Goal: Task Accomplishment & Management: Manage account settings

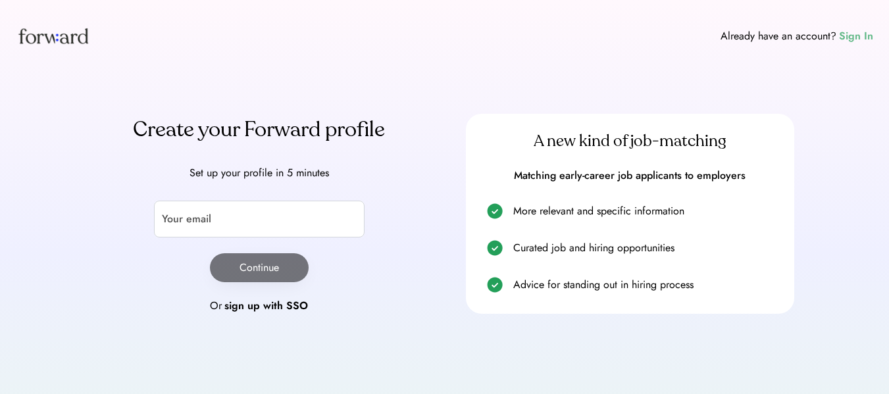
click at [853, 43] on div "Sign In" at bounding box center [856, 36] width 34 height 16
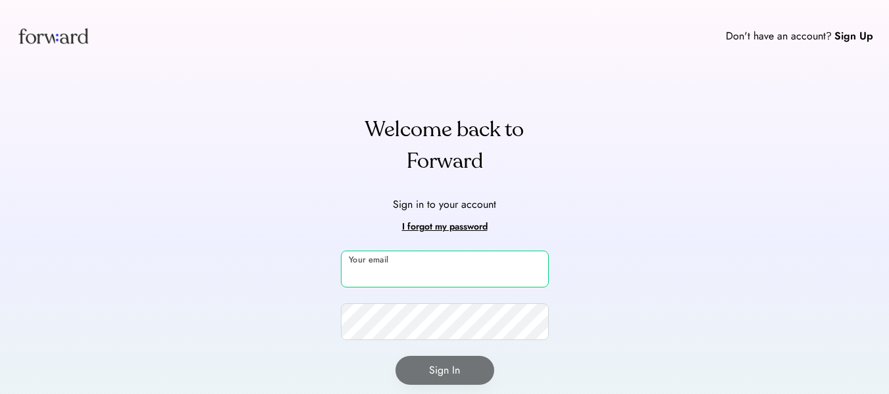
click at [493, 260] on input "email" at bounding box center [445, 269] width 208 height 37
type input "**********"
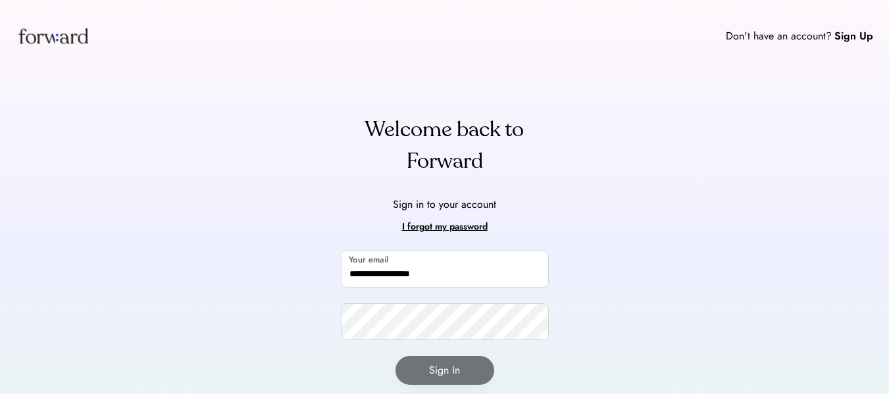
click at [236, 263] on div "**********" at bounding box center [444, 242] width 889 height 485
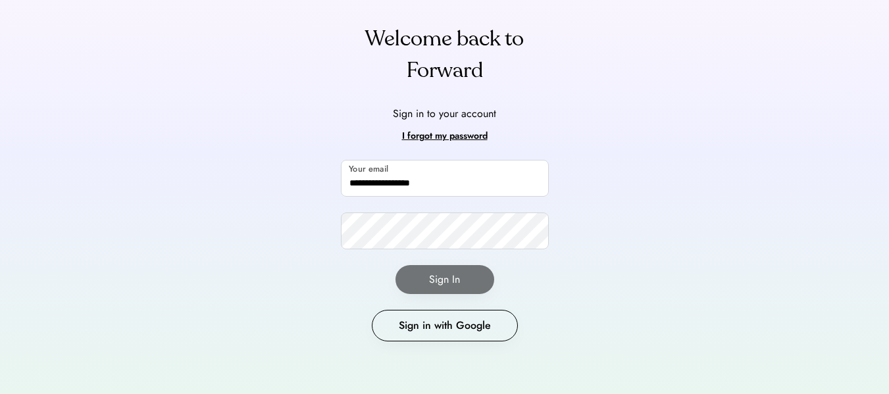
scroll to position [90, 0]
click at [455, 134] on div "I forgot my password" at bounding box center [445, 137] width 86 height 16
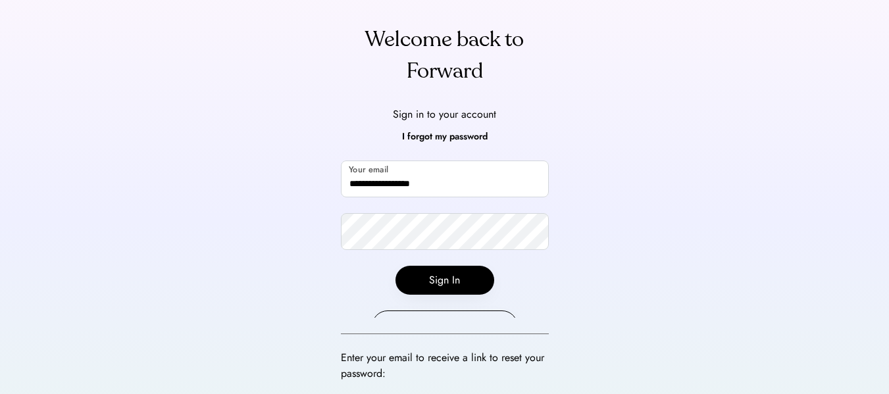
scroll to position [52, 0]
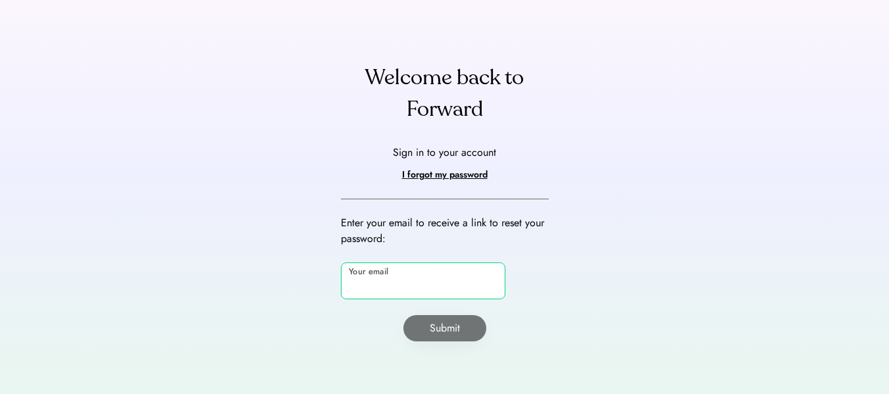
click at [430, 284] on input "email" at bounding box center [423, 281] width 165 height 37
type input "**********"
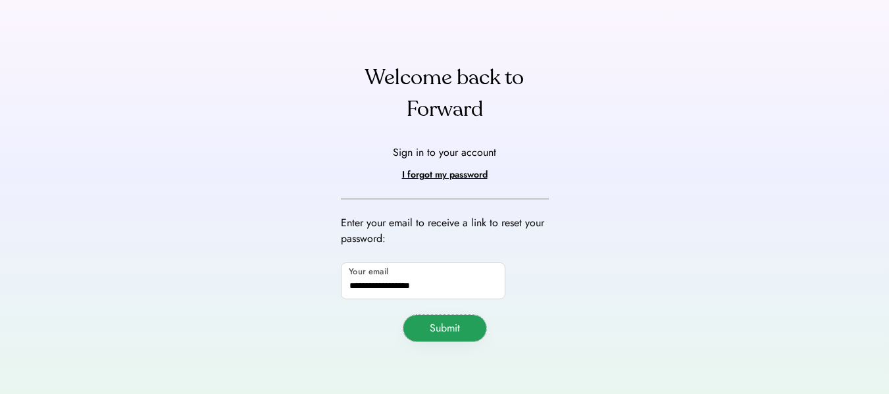
click at [458, 325] on button "Submit" at bounding box center [445, 328] width 83 height 26
click at [440, 320] on button "Submit" at bounding box center [445, 328] width 83 height 26
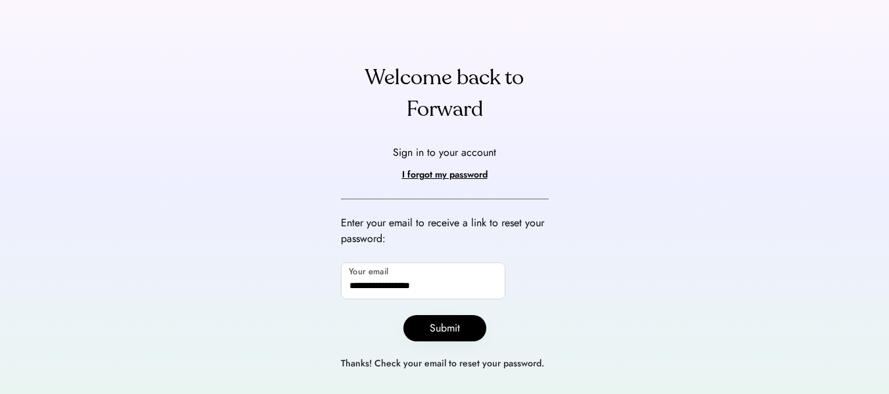
click at [427, 134] on div "**********" at bounding box center [445, 242] width 240 height 361
click at [441, 162] on div "Sign in to your account" at bounding box center [444, 153] width 103 height 24
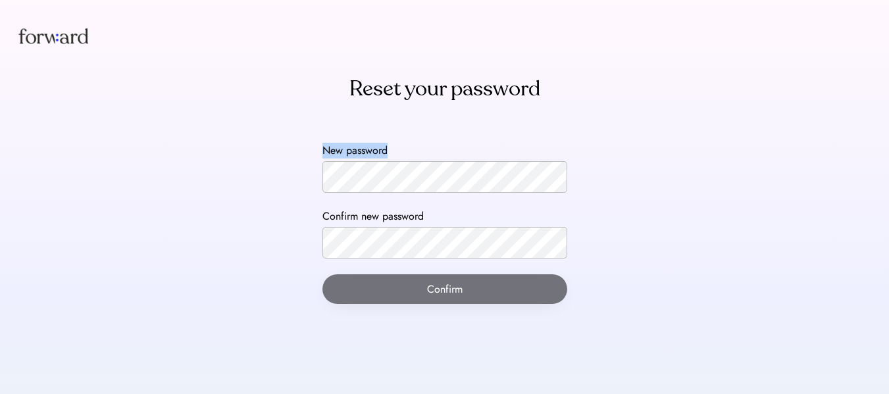
click at [424, 184] on div "New password" at bounding box center [445, 168] width 245 height 50
drag, startPoint x: 422, startPoint y: 157, endPoint x: 463, endPoint y: 272, distance: 121.8
click at [463, 272] on div "New password Confirm new password Confirm" at bounding box center [445, 223] width 277 height 193
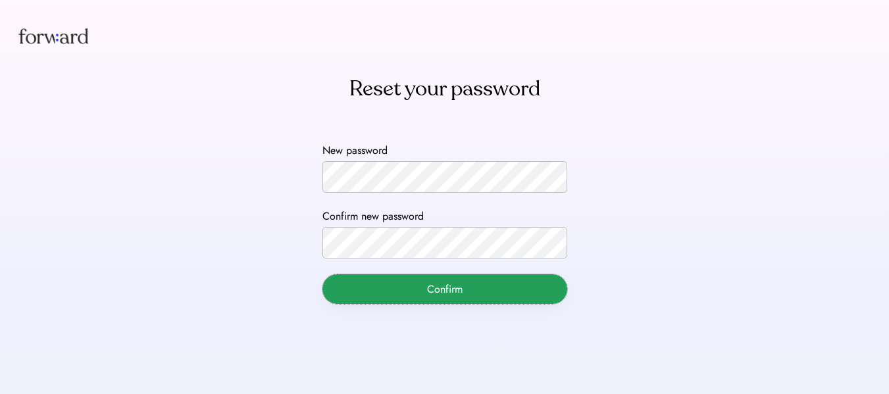
click at [463, 295] on button "Confirm" at bounding box center [445, 290] width 245 height 30
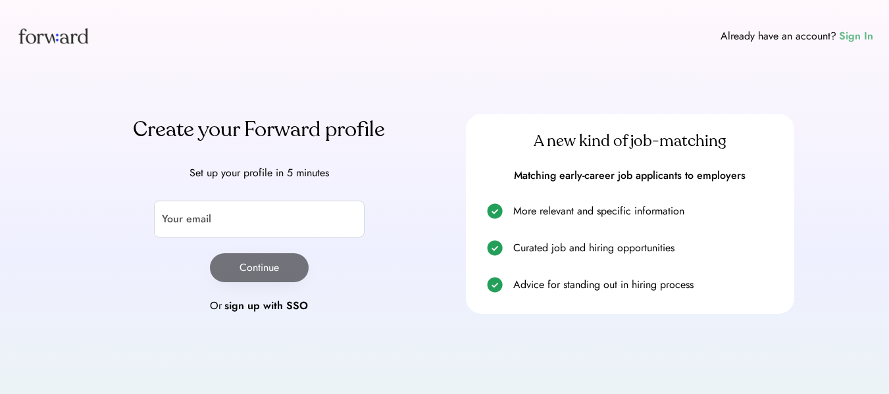
click at [857, 42] on div "Sign In" at bounding box center [856, 36] width 34 height 16
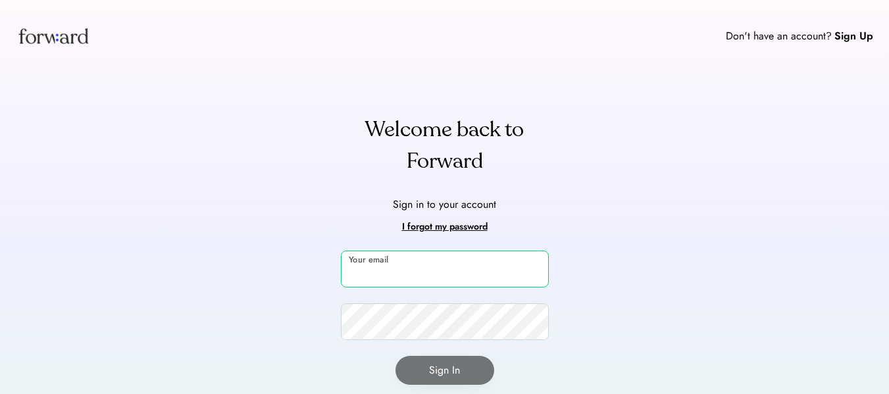
click at [429, 280] on input "email" at bounding box center [445, 269] width 208 height 37
type input "**********"
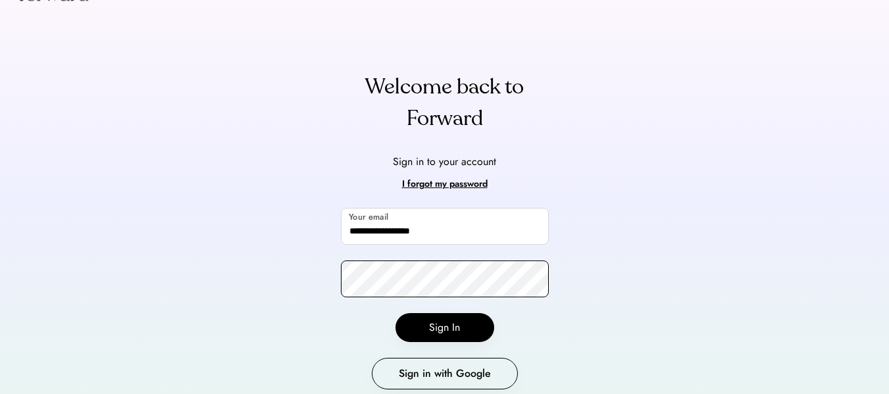
scroll to position [91, 0]
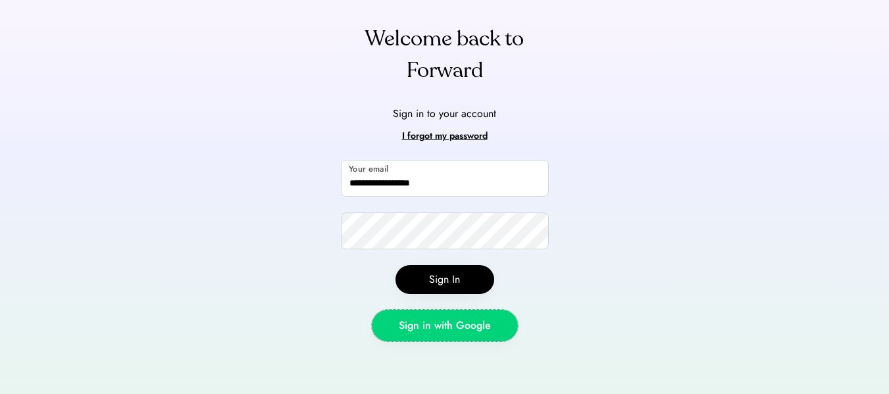
click at [474, 340] on button "Sign in with Google" at bounding box center [445, 326] width 146 height 32
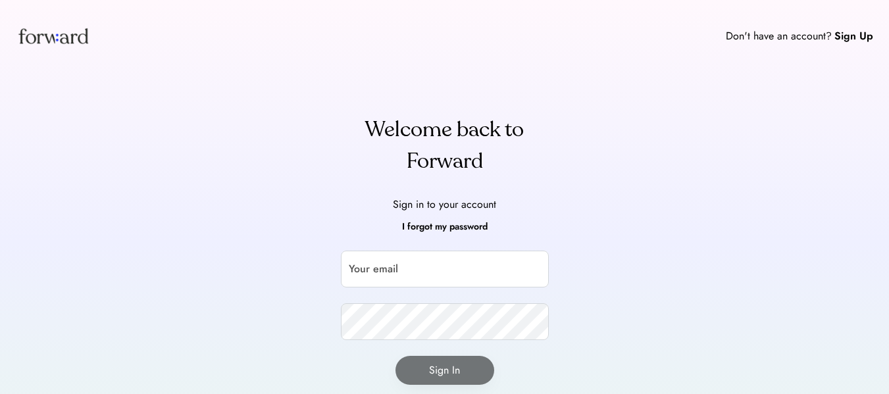
click at [462, 226] on div "I forgot my password" at bounding box center [445, 227] width 86 height 16
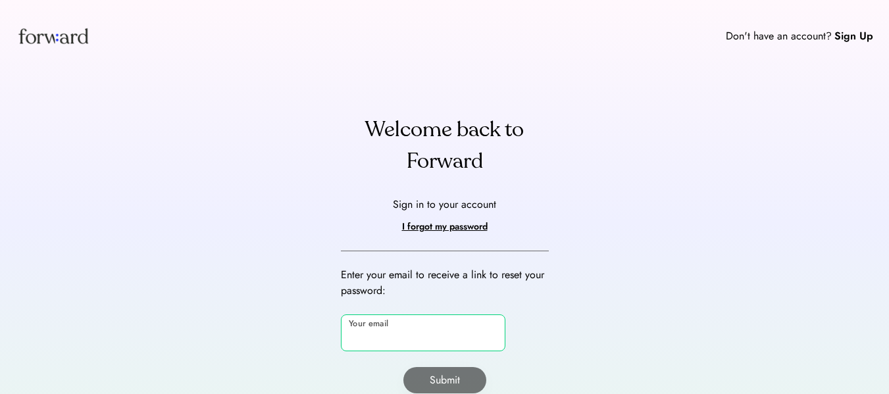
click at [415, 339] on input "email" at bounding box center [423, 333] width 165 height 37
type input "**********"
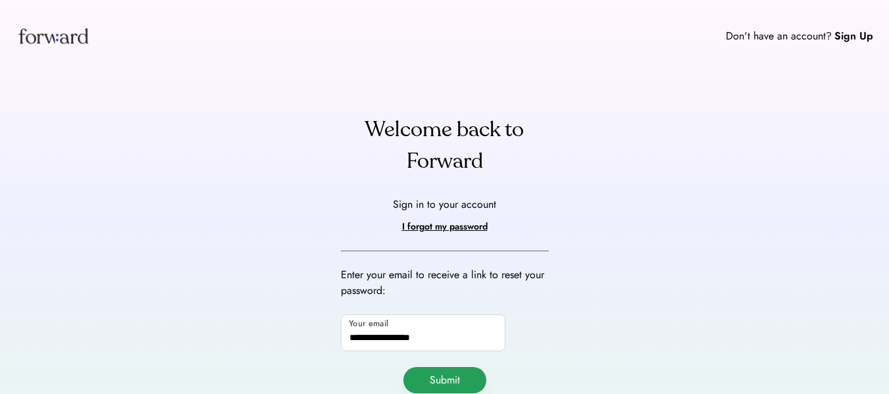
click at [452, 384] on button "Submit" at bounding box center [445, 380] width 83 height 26
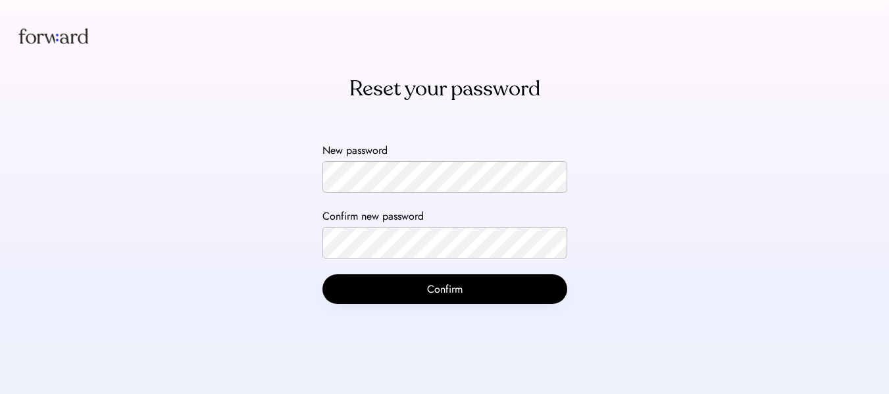
drag, startPoint x: 470, startPoint y: 305, endPoint x: 472, endPoint y: 288, distance: 17.2
click at [472, 288] on div "New password Confirm new password Confirm" at bounding box center [445, 223] width 277 height 193
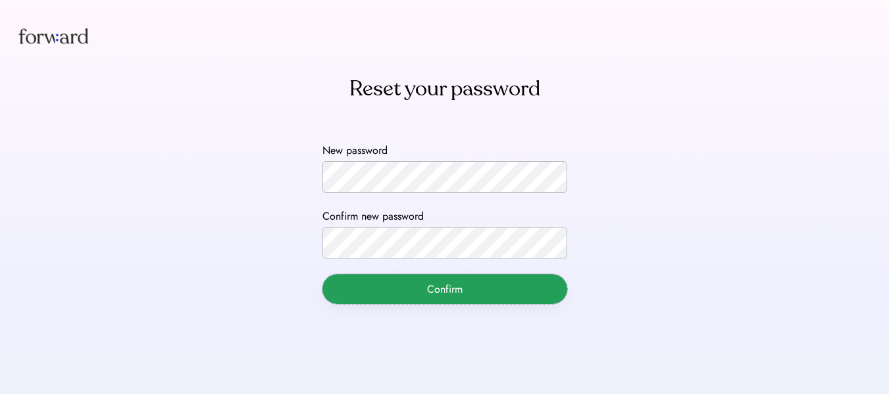
click at [472, 288] on button "Confirm" at bounding box center [445, 290] width 245 height 30
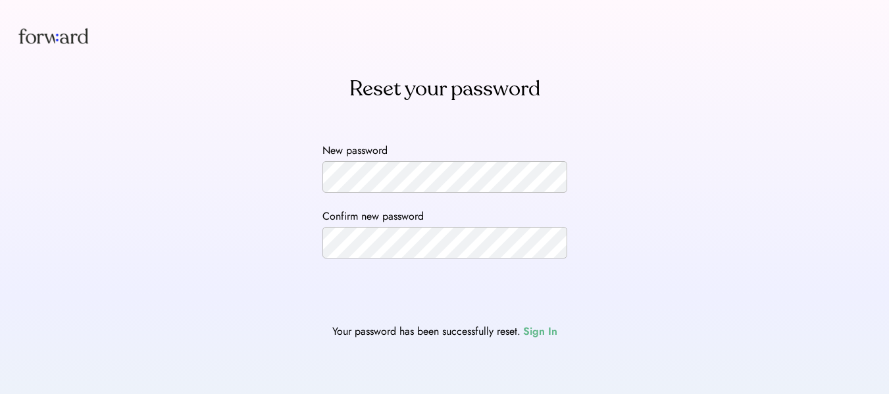
click at [548, 329] on div "Sign In" at bounding box center [540, 332] width 34 height 16
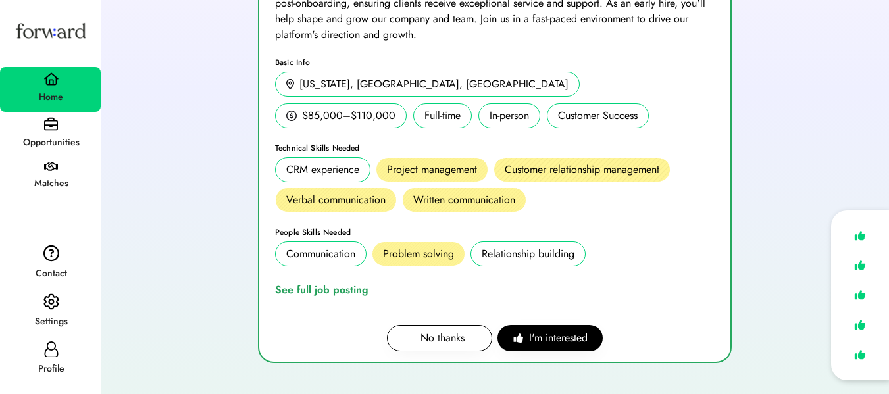
scroll to position [266, 0]
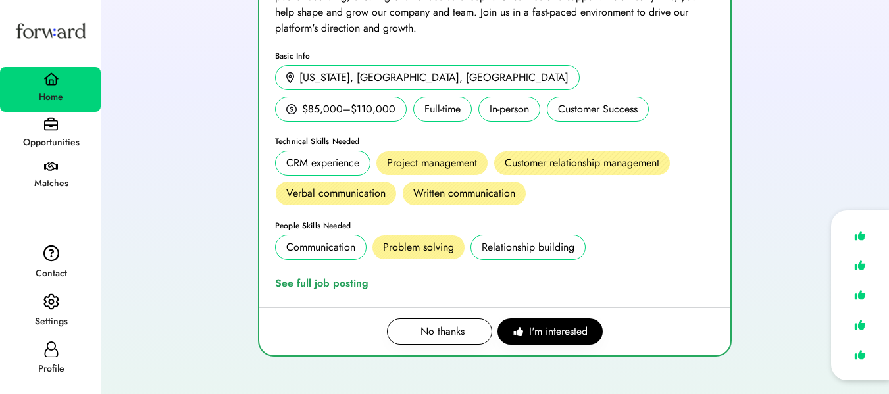
click at [311, 165] on div "CRM experience" at bounding box center [322, 163] width 73 height 16
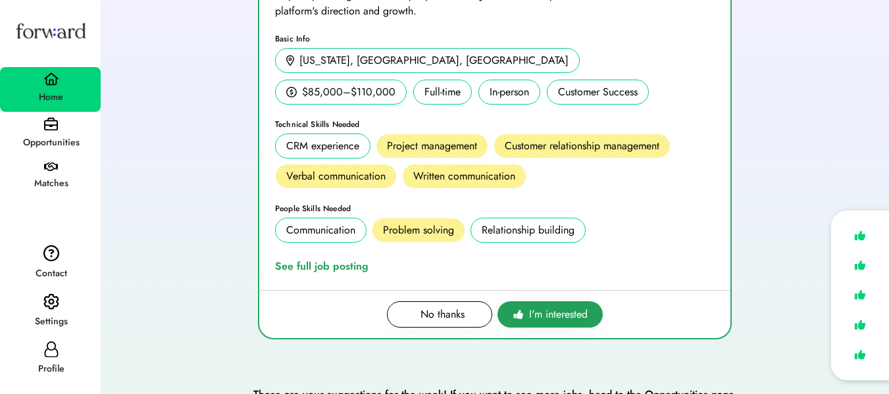
scroll to position [284, 0]
click at [356, 272] on div "See full job posting" at bounding box center [324, 266] width 99 height 16
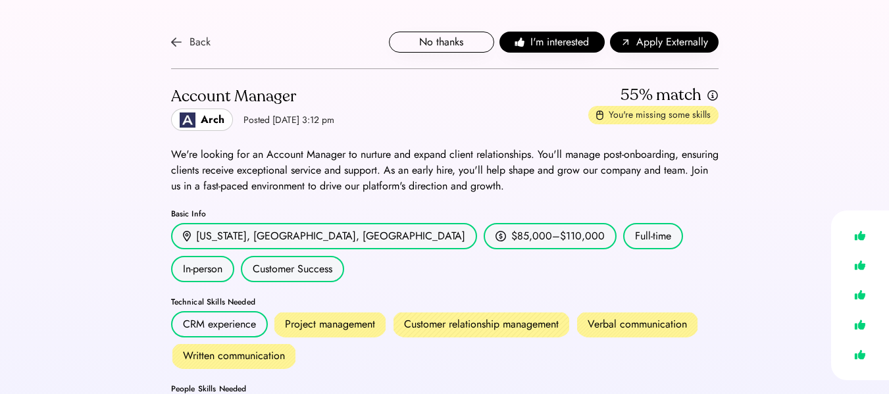
click at [188, 38] on div "Back" at bounding box center [191, 42] width 40 height 16
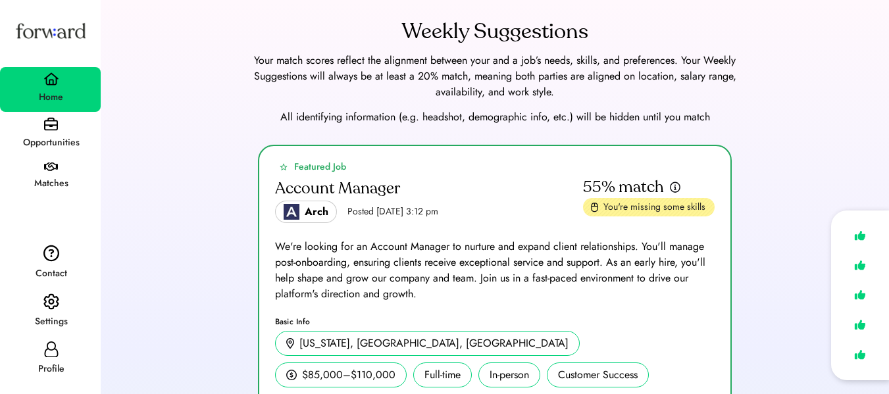
click at [53, 34] on img at bounding box center [50, 31] width 75 height 40
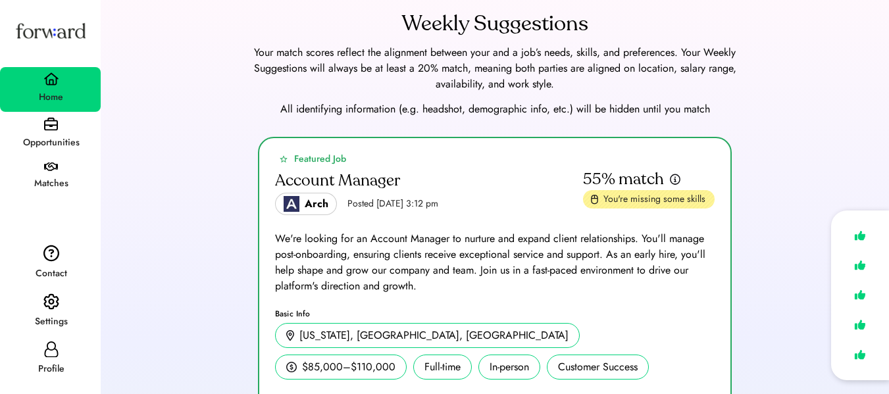
scroll to position [10, 0]
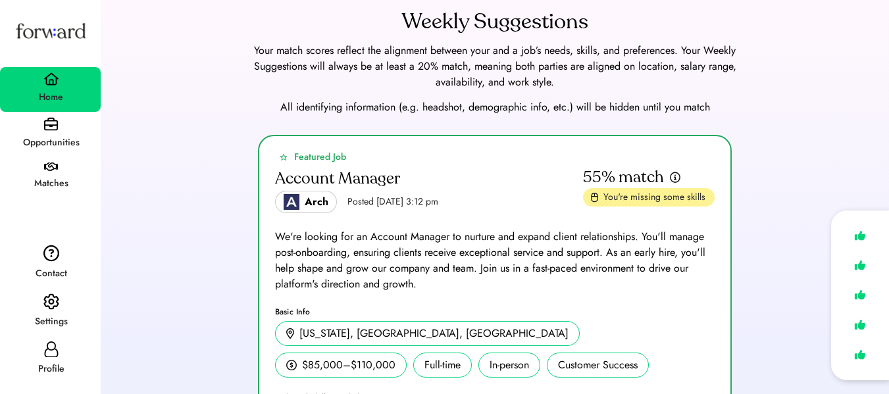
click at [55, 372] on div "Profile" at bounding box center [50, 369] width 99 height 16
select select "*******"
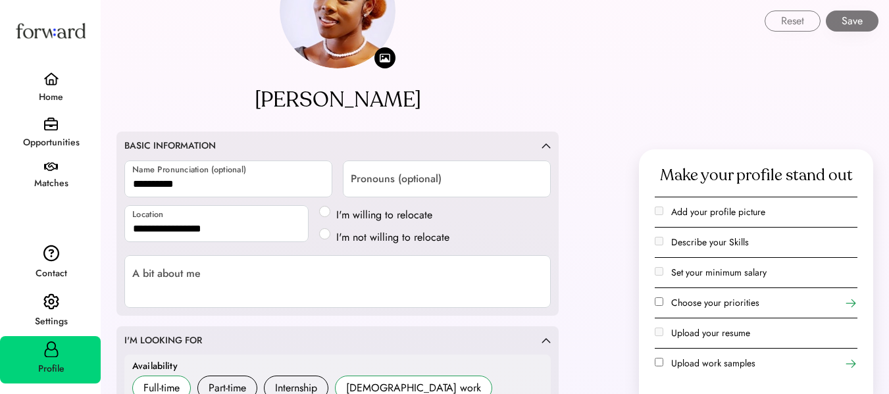
scroll to position [65, 0]
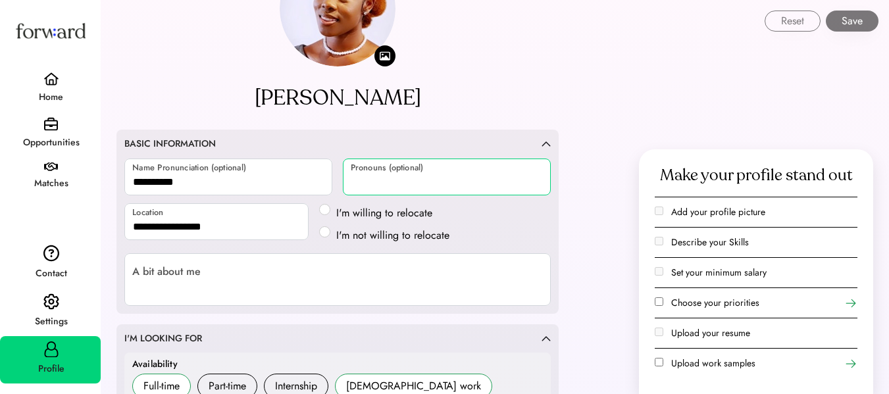
drag, startPoint x: 55, startPoint y: 372, endPoint x: 408, endPoint y: 178, distance: 403.4
click at [408, 178] on input "input" at bounding box center [447, 177] width 208 height 37
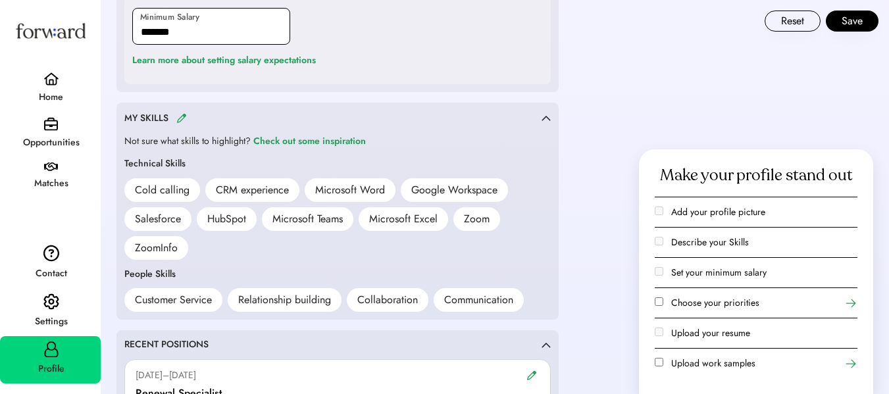
scroll to position [814, 0]
type input "*******"
click at [188, 113] on div "MY SKILLS" at bounding box center [332, 117] width 417 height 15
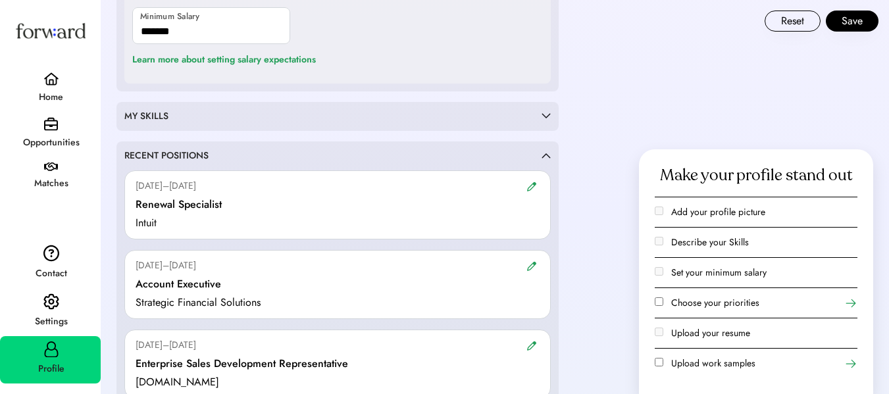
click at [188, 117] on div "MY SKILLS" at bounding box center [332, 116] width 417 height 13
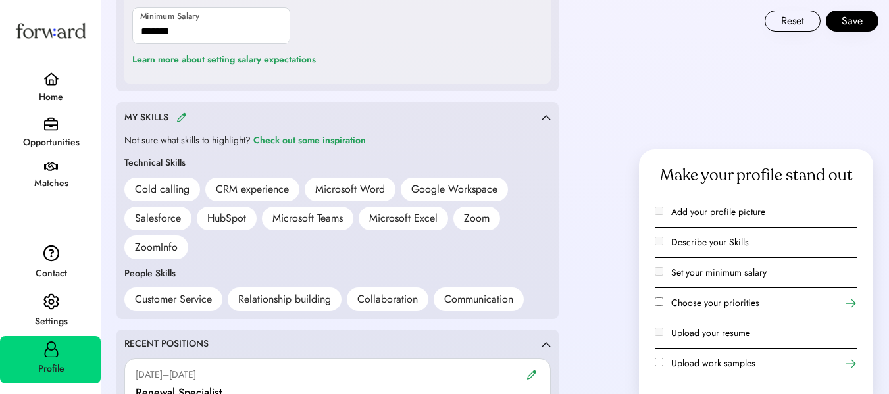
scroll to position [809, 0]
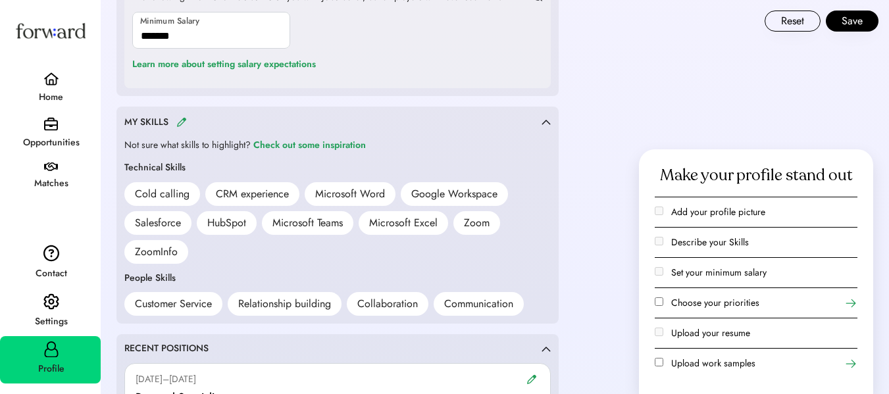
click at [181, 124] on img at bounding box center [181, 122] width 11 height 10
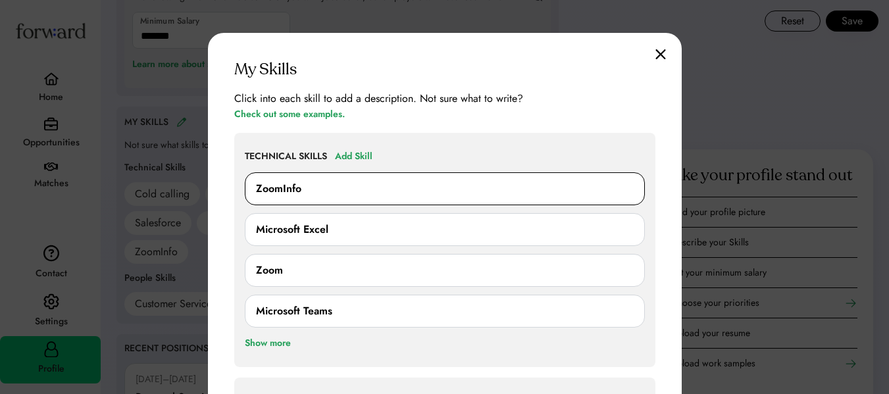
click at [322, 198] on div "ZoomInfo" at bounding box center [445, 188] width 400 height 33
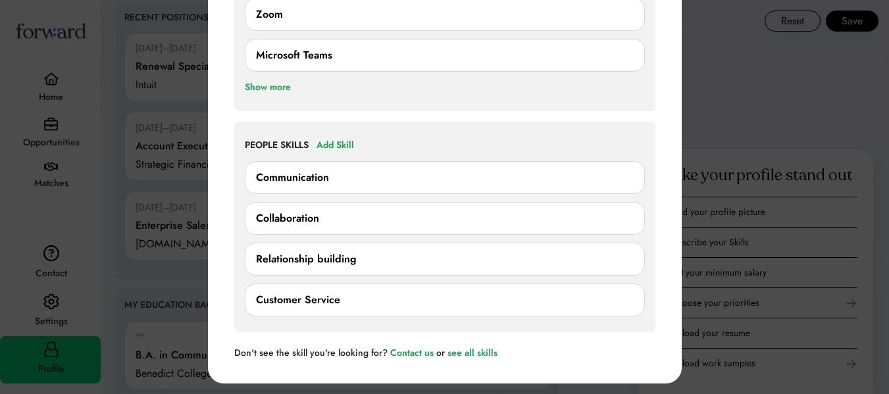
scroll to position [1141, 0]
click at [342, 252] on div "Relationship building" at bounding box center [306, 259] width 101 height 16
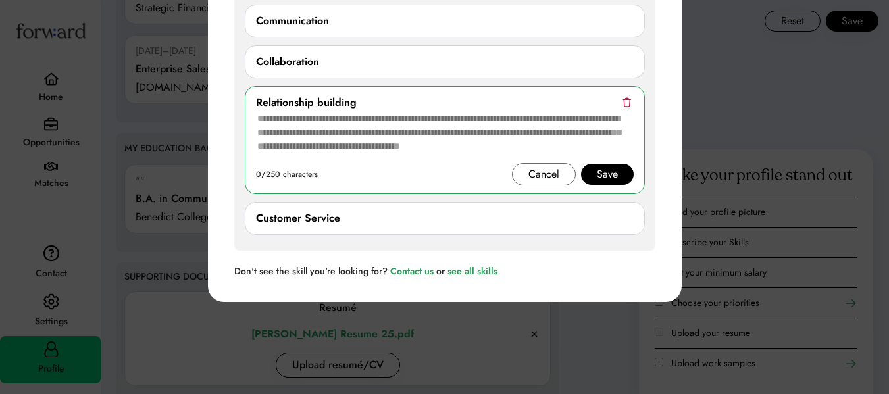
scroll to position [1295, 0]
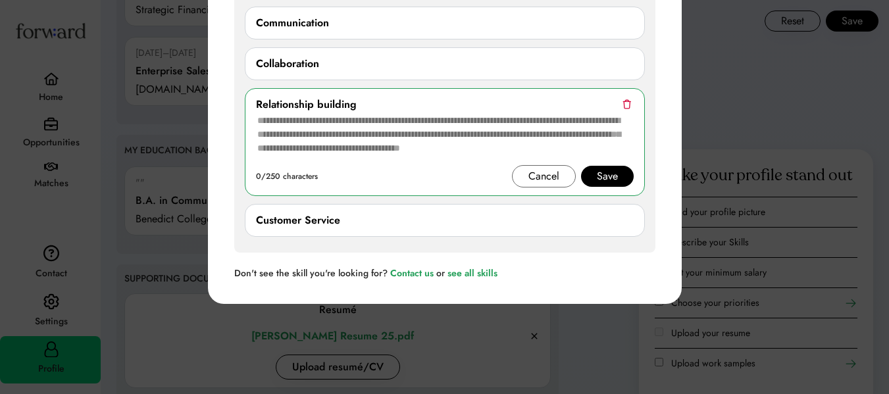
click at [319, 224] on div "Customer Service" at bounding box center [298, 221] width 84 height 16
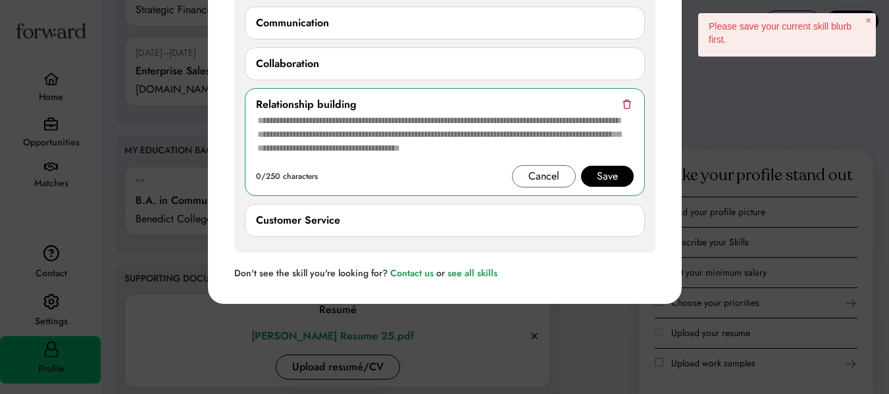
click at [298, 225] on div "Customer Service" at bounding box center [298, 221] width 84 height 16
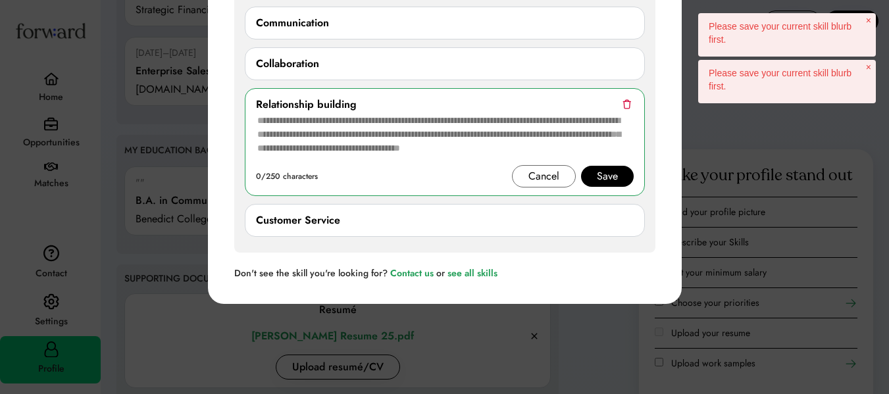
scroll to position [1225, 0]
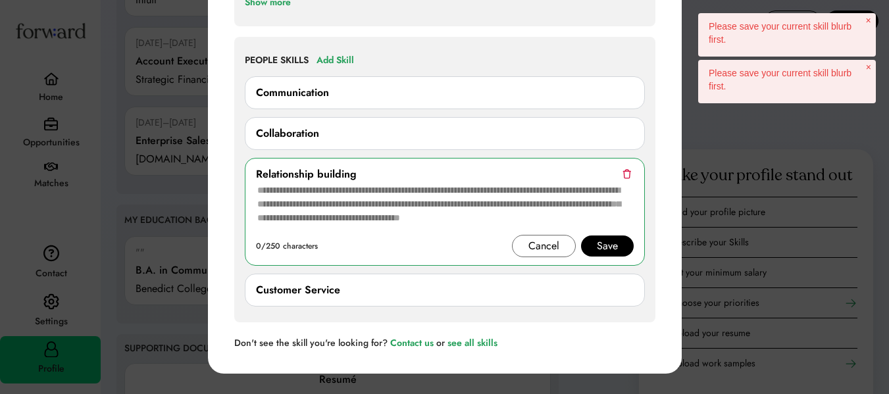
click at [317, 306] on div "Customer Service 0/250 characters Cancel Save" at bounding box center [445, 290] width 400 height 33
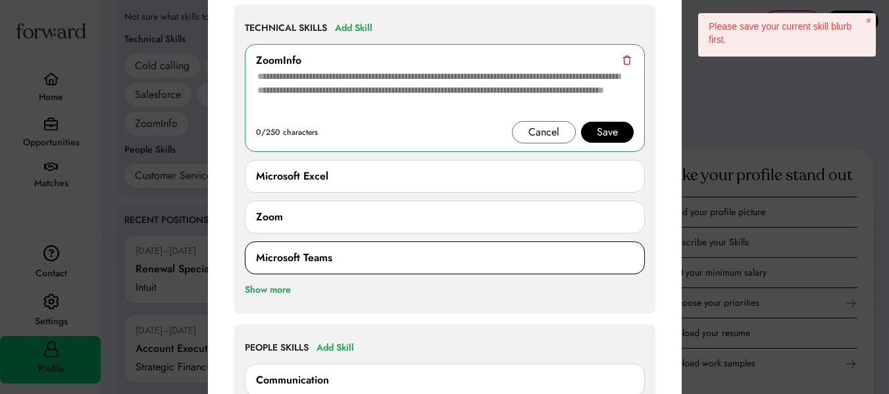
scroll to position [937, 0]
